Goal: Check status: Check status

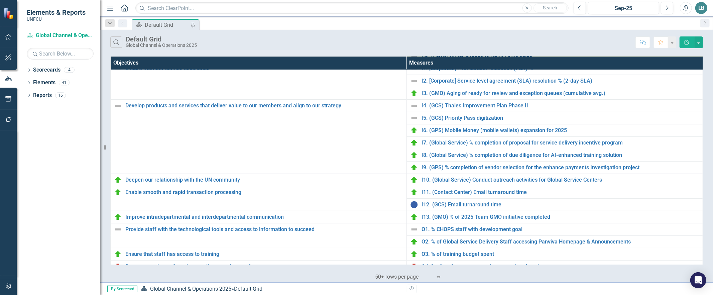
scroll to position [181, 0]
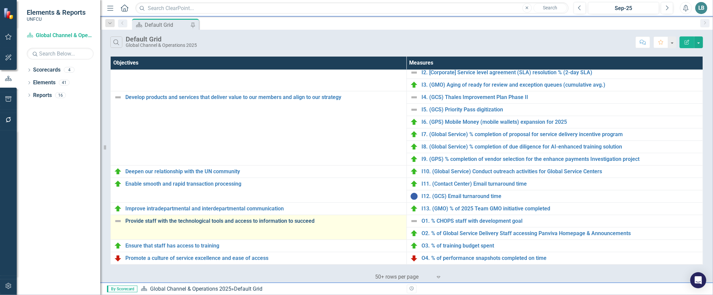
click at [208, 218] on link "Provide staff with the technological tools and access to information to succeed" at bounding box center [264, 221] width 278 height 6
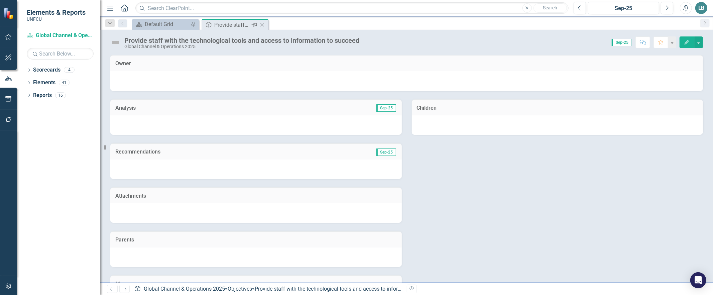
click at [263, 25] on icon "Close" at bounding box center [262, 24] width 7 height 5
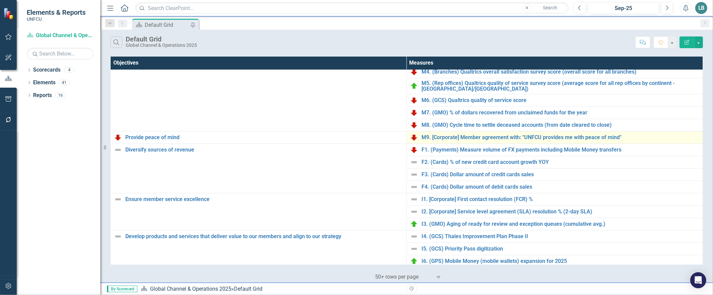
scroll to position [48, 0]
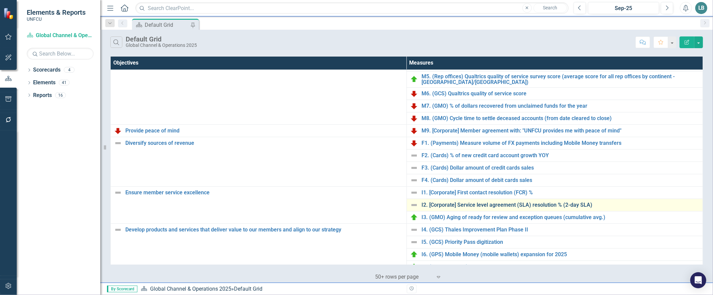
click at [482, 204] on link "I2. [Corporate] Service level agreement (SLA) resolution % (2-day SLA)" at bounding box center [560, 205] width 278 height 6
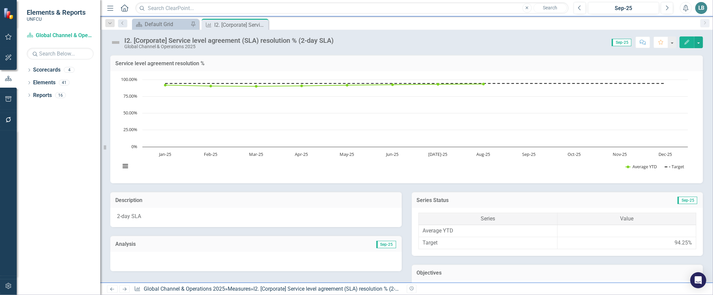
scroll to position [7, 0]
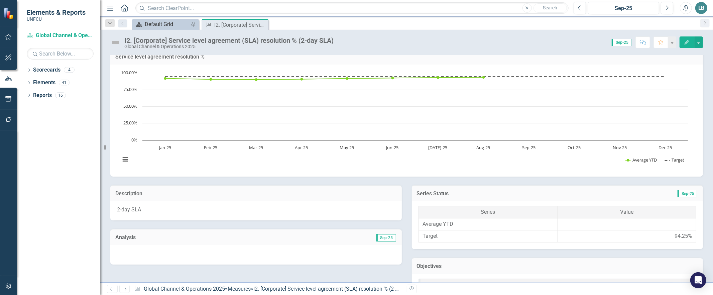
click at [165, 24] on div "Default Grid" at bounding box center [167, 24] width 44 height 8
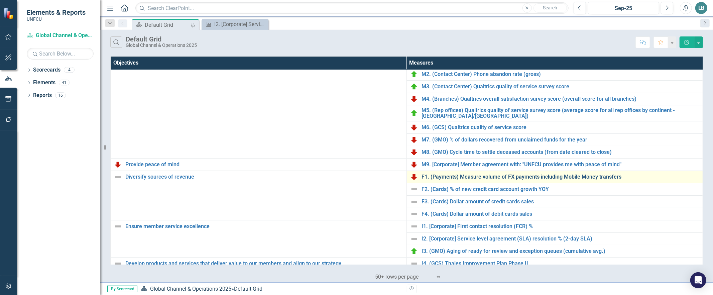
scroll to position [68, 0]
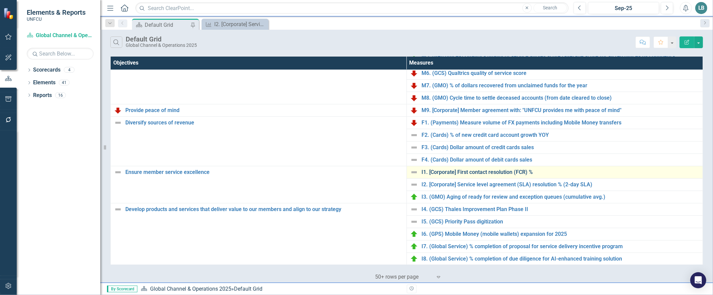
click at [449, 170] on link "I1. [Corporate] First contact resolution (FCR) %" at bounding box center [560, 172] width 278 height 6
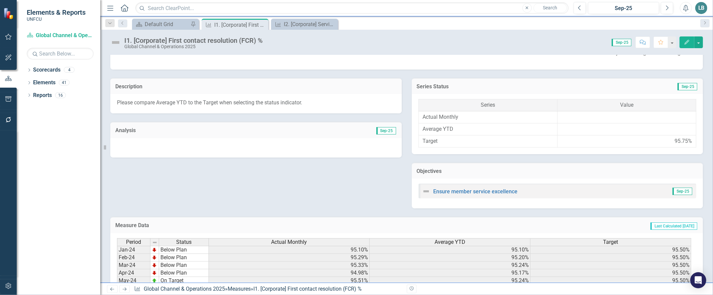
scroll to position [282, 0]
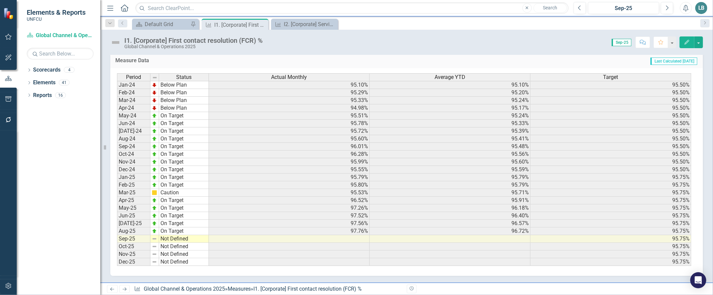
click at [350, 229] on td "97.76%" at bounding box center [289, 231] width 161 height 8
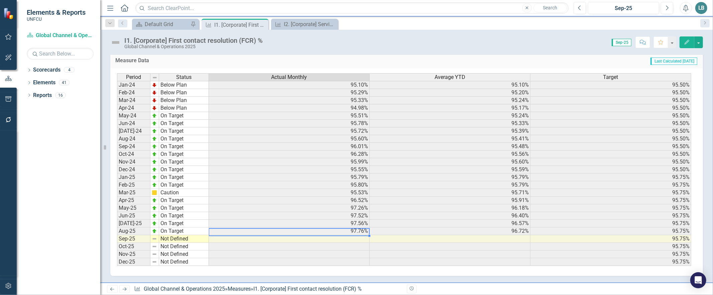
click at [117, 230] on div "Period Status Jan-24 Below Plan Feb-24 Below Plan Mar-24 Below Plan Apr-24 Belo…" at bounding box center [117, 169] width 0 height 192
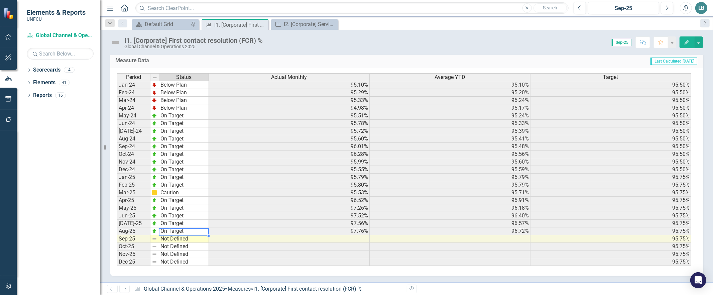
click at [174, 228] on td "On Target" at bounding box center [184, 231] width 50 height 8
click at [174, 228] on textarea at bounding box center [184, 232] width 50 height 8
type textarea "On Target"
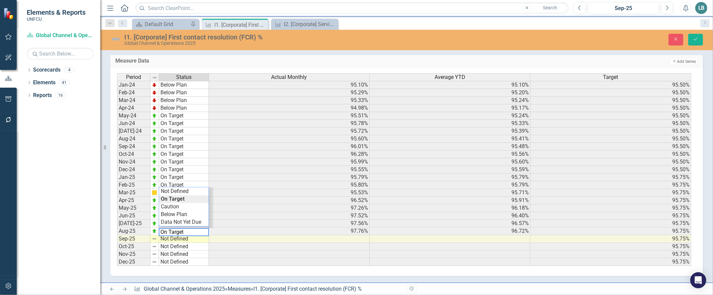
click at [187, 271] on div "Period Status Actual Monthly Average YTD Target Jan-24 Below Plan 95.10% 95.10%…" at bounding box center [406, 172] width 592 height 208
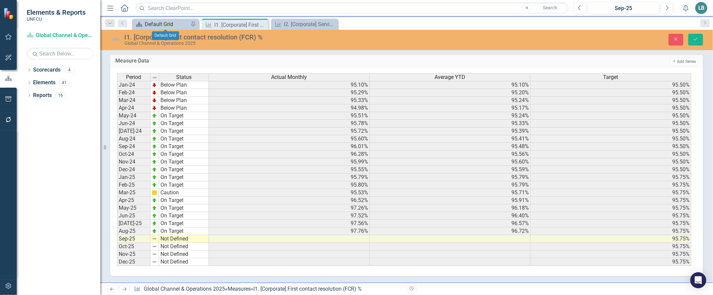
click at [167, 23] on div "Default Grid" at bounding box center [167, 24] width 44 height 8
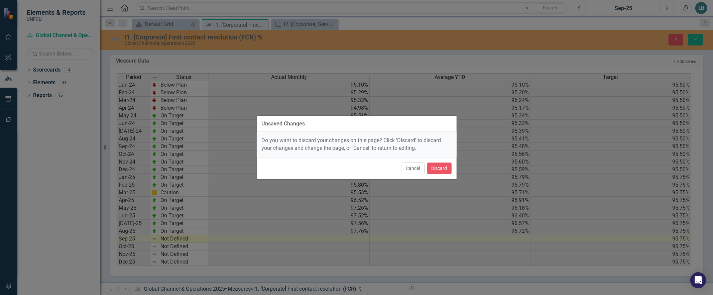
drag, startPoint x: 412, startPoint y: 170, endPoint x: 396, endPoint y: 160, distance: 18.6
click at [412, 170] on button "Cancel" at bounding box center [413, 168] width 23 height 12
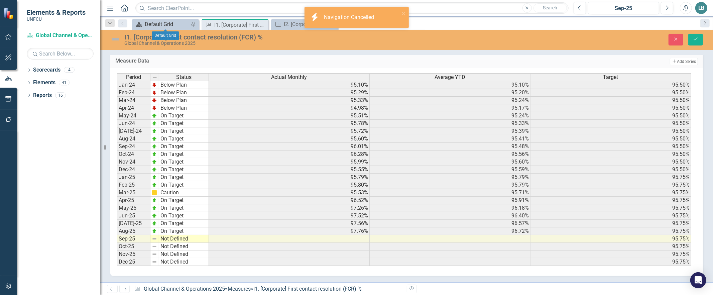
click at [164, 21] on div "Default Grid" at bounding box center [167, 24] width 44 height 8
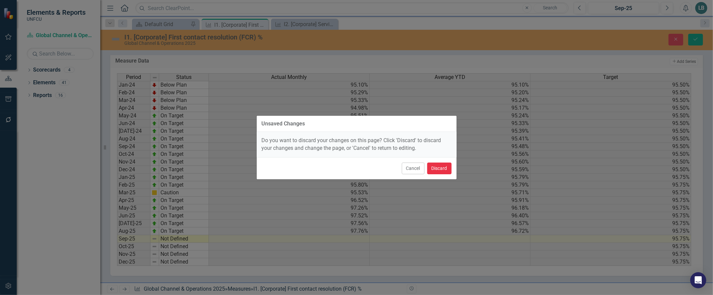
click at [444, 170] on button "Discard" at bounding box center [439, 168] width 24 height 12
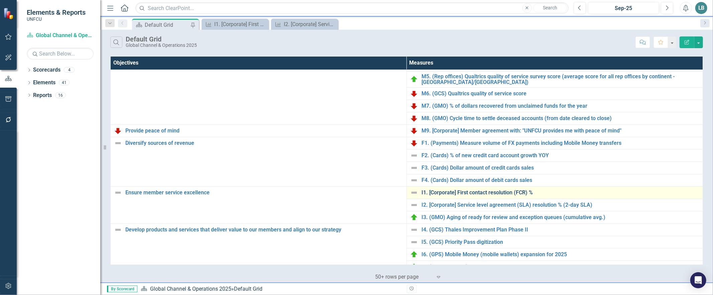
scroll to position [62, 0]
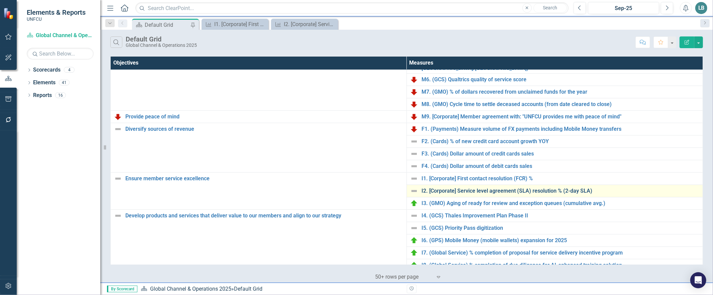
click at [436, 191] on link "I2. [Corporate] Service level agreement (SLA) resolution % (2-day SLA)" at bounding box center [560, 191] width 278 height 6
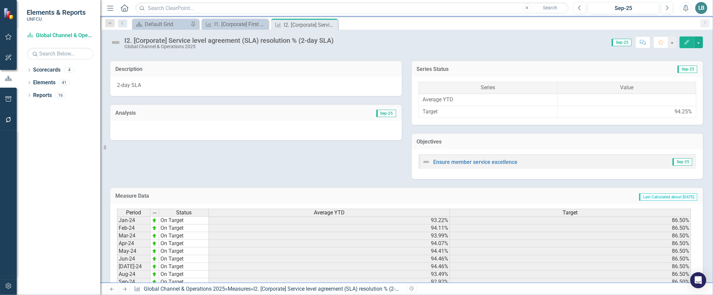
scroll to position [270, 0]
